Goal: Task Accomplishment & Management: Complete application form

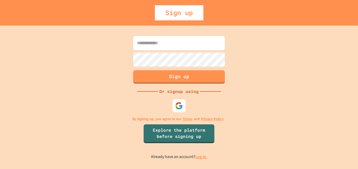
click at [140, 43] on input at bounding box center [179, 43] width 92 height 14
type input "**********"
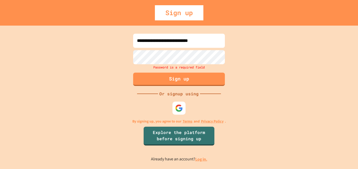
click at [178, 113] on div at bounding box center [178, 108] width 13 height 13
